Goal: Information Seeking & Learning: Check status

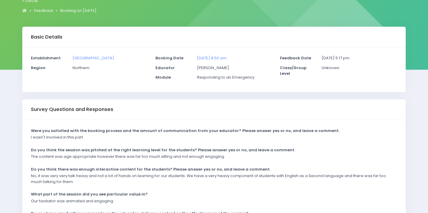
scroll to position [135, 0]
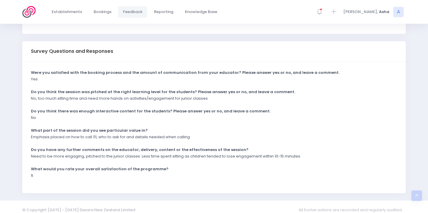
scroll to position [124, 0]
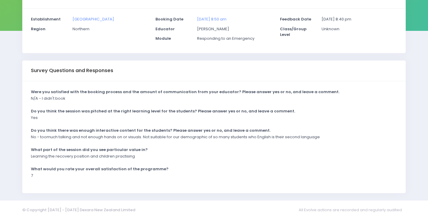
scroll to position [107, 0]
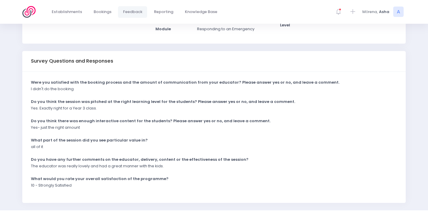
scroll to position [129, 0]
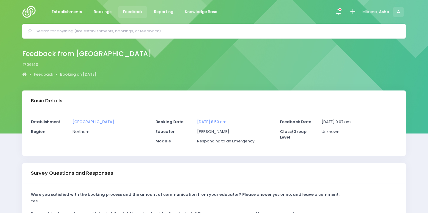
scroll to position [129, 0]
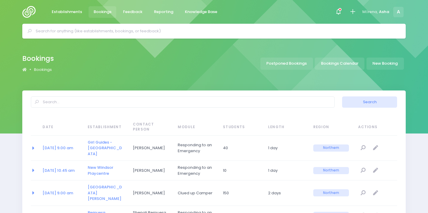
select select "20"
click at [337, 11] on span at bounding box center [337, 11] width 1 height 1
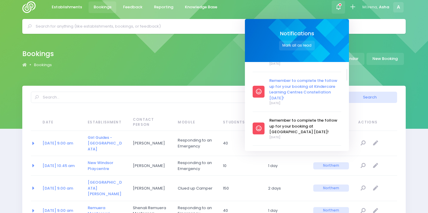
scroll to position [93, 0]
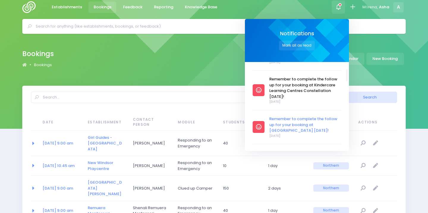
click at [287, 116] on span "Remember to complete the follow up for your booking at [GEOGRAPHIC_DATA] [DATE]!" at bounding box center [305, 125] width 72 height 18
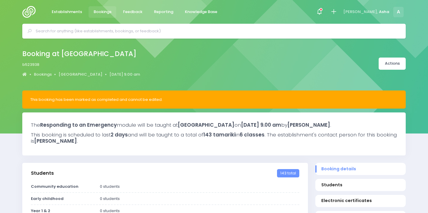
select select "5"
click at [322, 9] on icon at bounding box center [320, 9] width 3 height 3
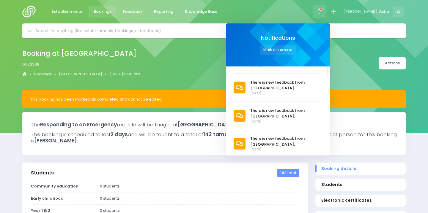
scroll to position [232, 0]
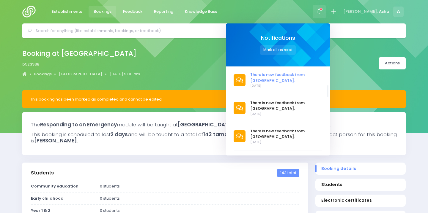
click at [288, 72] on span "There is new feedback from [GEOGRAPHIC_DATA]." at bounding box center [286, 78] width 72 height 12
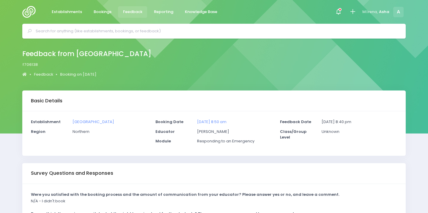
click at [34, 9] on img at bounding box center [30, 12] width 17 height 12
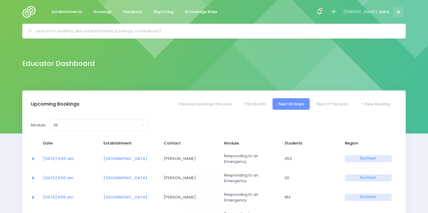
select select "5"
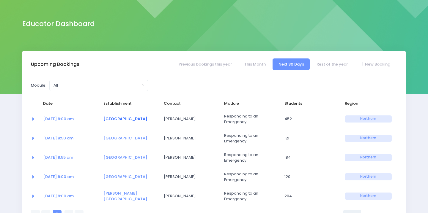
scroll to position [40, 0]
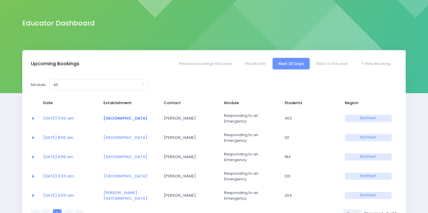
click at [118, 116] on link "Mairangi Bay School" at bounding box center [125, 119] width 44 height 6
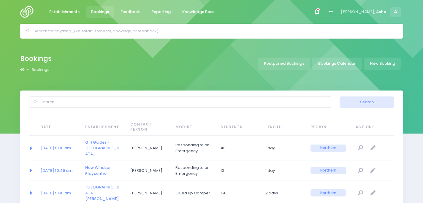
select select "20"
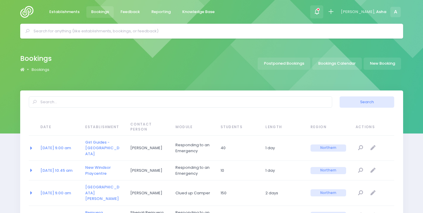
click at [324, 11] on div at bounding box center [316, 11] width 13 height 13
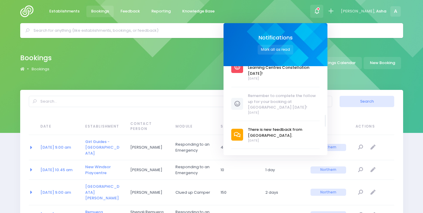
scroll to position [156, 0]
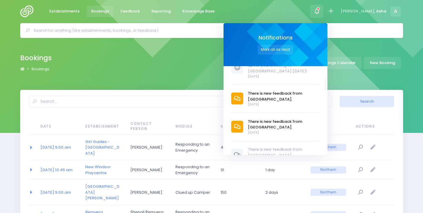
click at [279, 119] on span "There is new feedback from [GEOGRAPHIC_DATA]." at bounding box center [284, 125] width 72 height 12
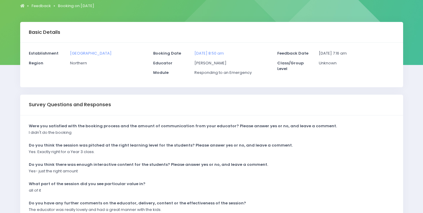
scroll to position [129, 0]
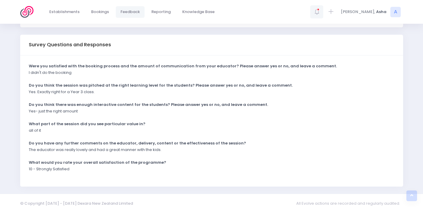
click at [324, 11] on div at bounding box center [316, 11] width 13 height 13
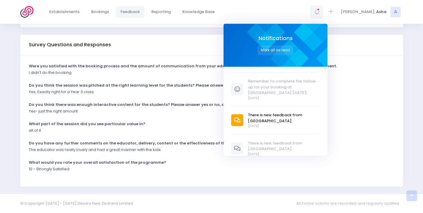
scroll to position [141, 0]
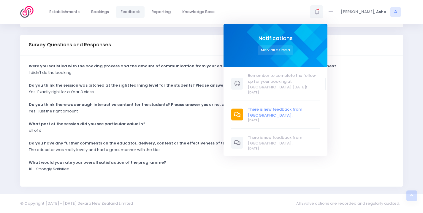
click at [314, 108] on span "There is new feedback from [GEOGRAPHIC_DATA]." at bounding box center [284, 113] width 72 height 12
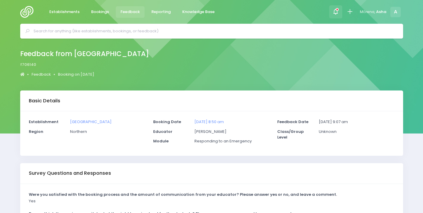
click at [334, 8] on icon at bounding box center [335, 11] width 7 height 7
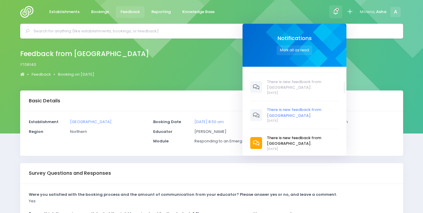
scroll to position [197, 0]
click at [287, 135] on span "There is new feedback from [GEOGRAPHIC_DATA]." at bounding box center [303, 141] width 72 height 12
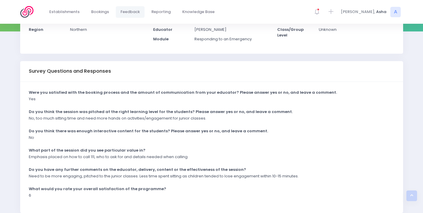
scroll to position [129, 0]
